Goal: Information Seeking & Learning: Learn about a topic

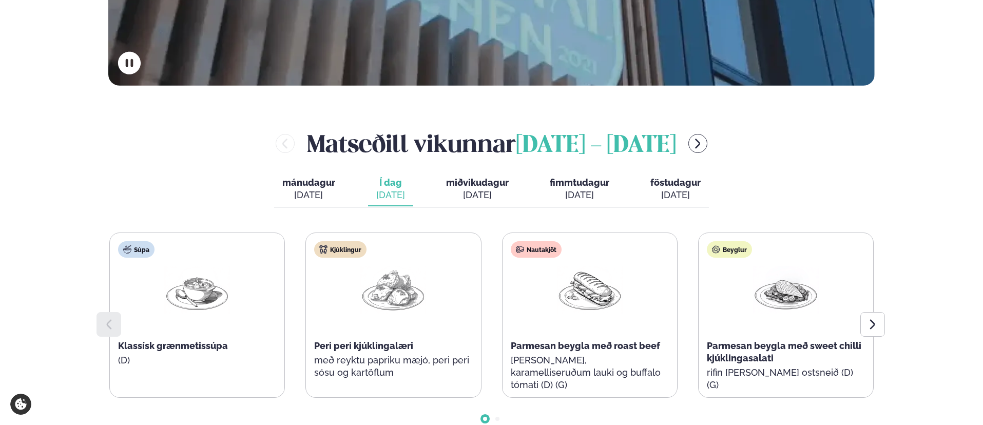
scroll to position [371, 0]
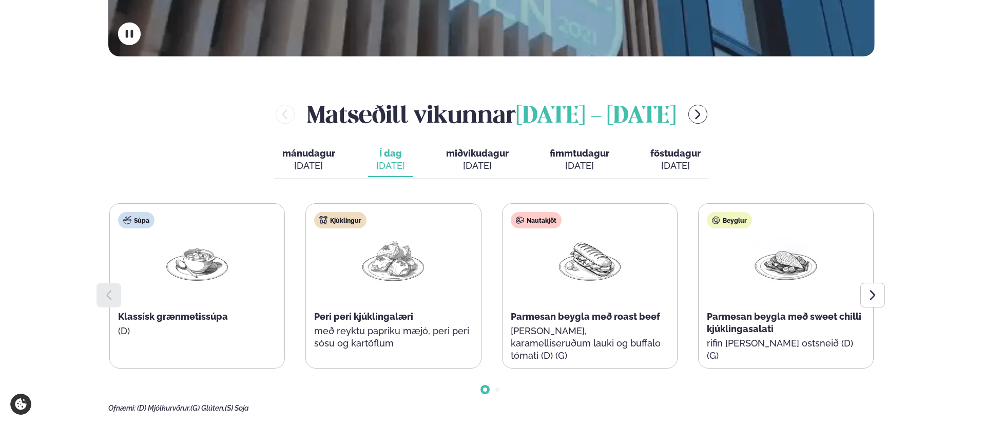
click at [495, 139] on div "[PERSON_NAME] [DATE] - [DATE] [PERSON_NAME]. [DATE] Í dag Í d. [DATE] miðvikuda…" at bounding box center [491, 255] width 766 height 315
click at [488, 156] on span "miðvikudagur" at bounding box center [477, 153] width 63 height 11
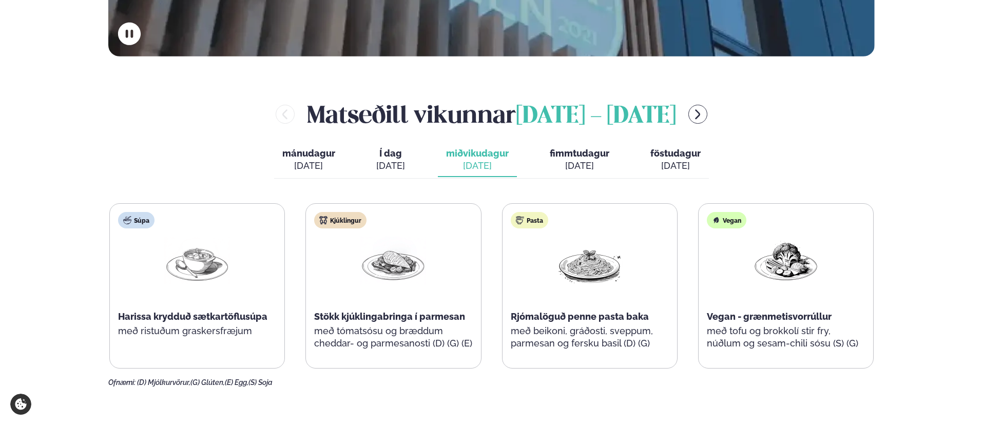
click at [401, 165] on div "[DATE]" at bounding box center [390, 166] width 29 height 12
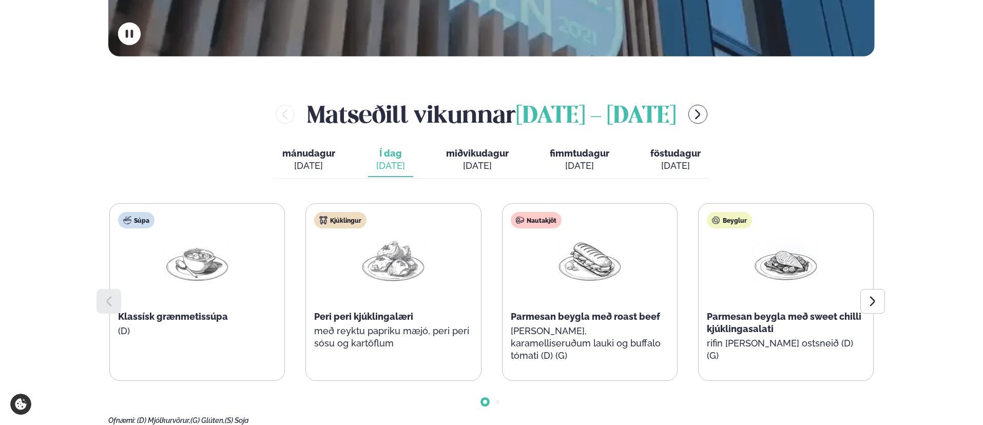
scroll to position [386, 0]
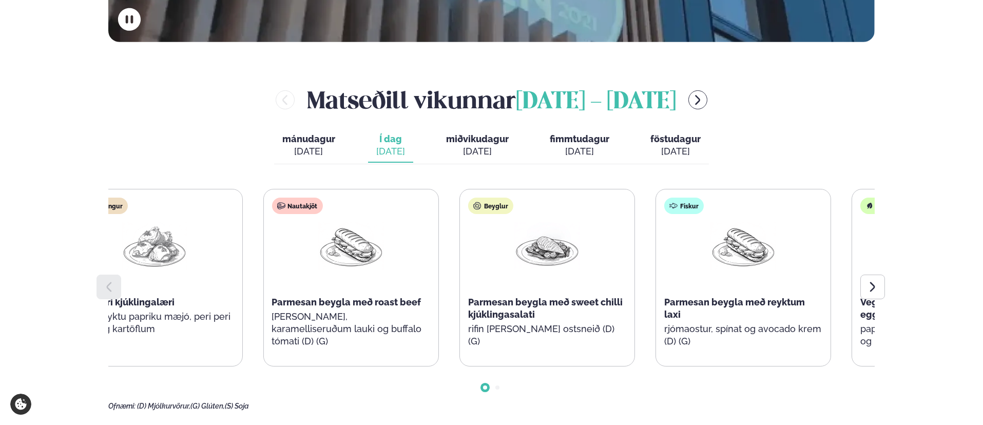
click at [312, 301] on div "Nautakjöt Parmesan beygla með roast beef basil pestó, karamelliseruðum lauki og…" at bounding box center [350, 277] width 175 height 177
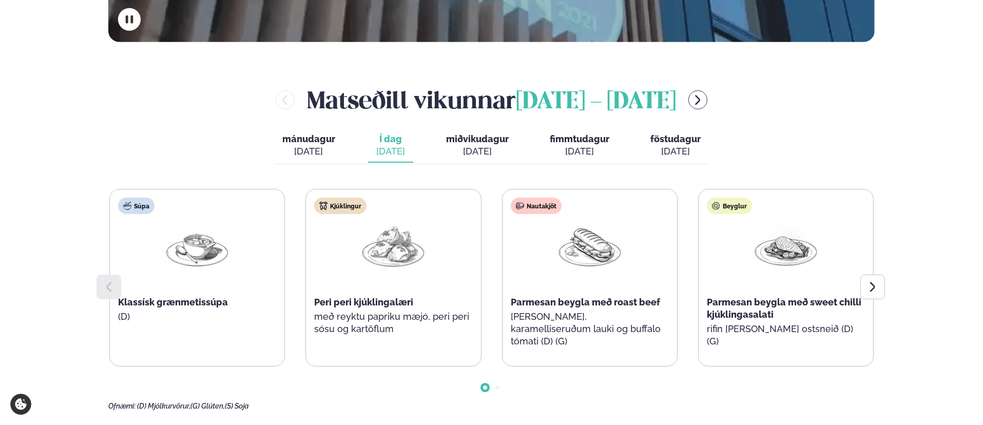
click at [503, 287] on div "Nautakjöt Parmesan beygla með roast beef basil pestó, karamelliseruðum lauki og…" at bounding box center [590, 277] width 175 height 177
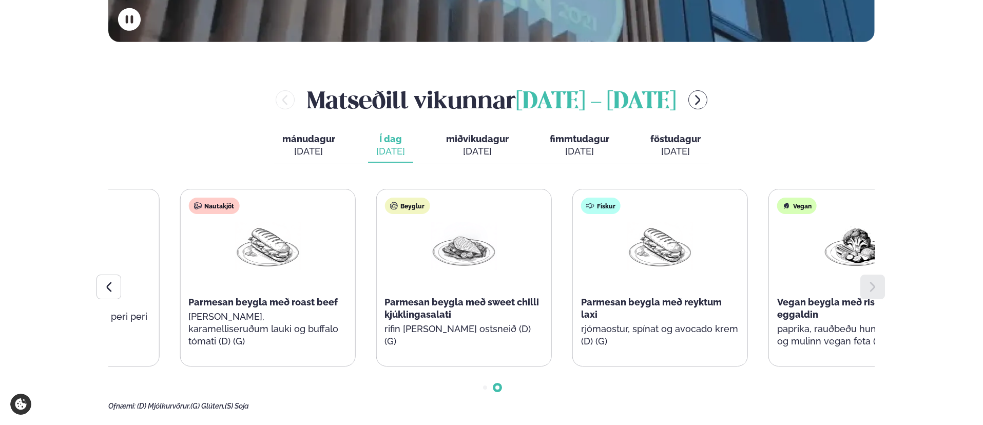
click at [498, 285] on div "Beyglur Parmesan beygla með sweet chilli kjúklingasalati rifin [PERSON_NAME] os…" at bounding box center [463, 277] width 175 height 177
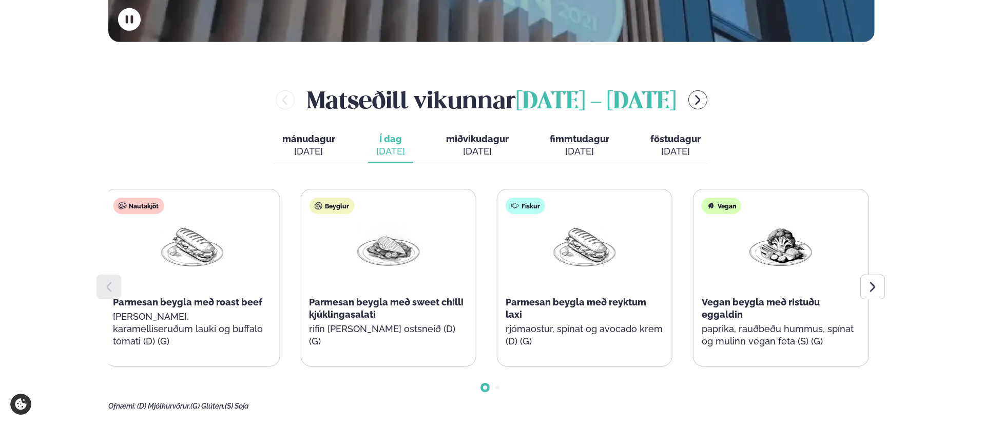
click at [323, 268] on div "Beyglur Parmesan beygla með sweet chilli kjúklingasalati rifin [PERSON_NAME] os…" at bounding box center [388, 277] width 175 height 177
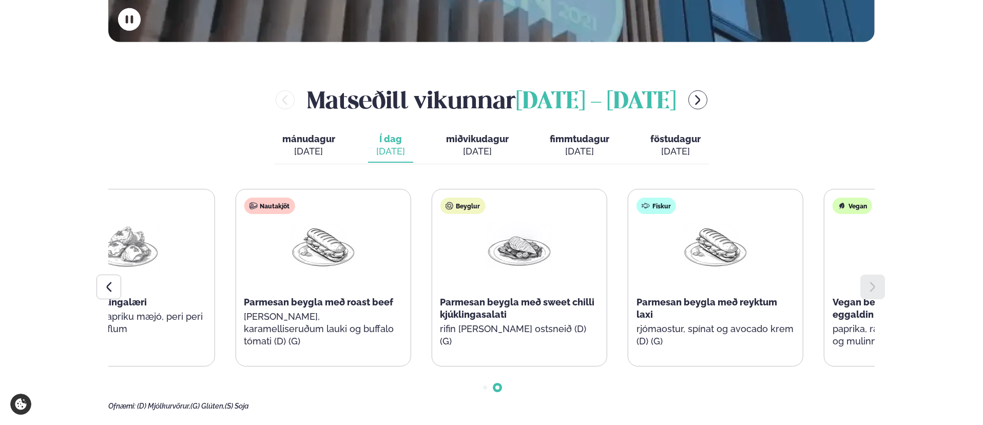
click at [769, 270] on div "Fiskur Parmesan beygla með reyktum laxi rjómaostur, spínat og avocado krem (D) …" at bounding box center [715, 277] width 175 height 177
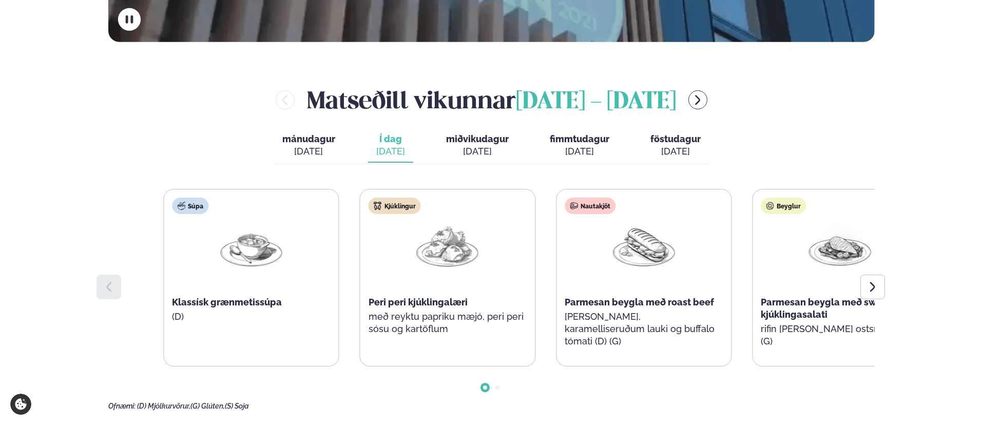
click at [646, 265] on div "Súpa Klassísk grænmetissúpa (D) Kjúklingur Peri peri kjúklingalæri með reyktu p…" at bounding box center [545, 278] width 764 height 178
